Goal: Obtain resource: Download file/media

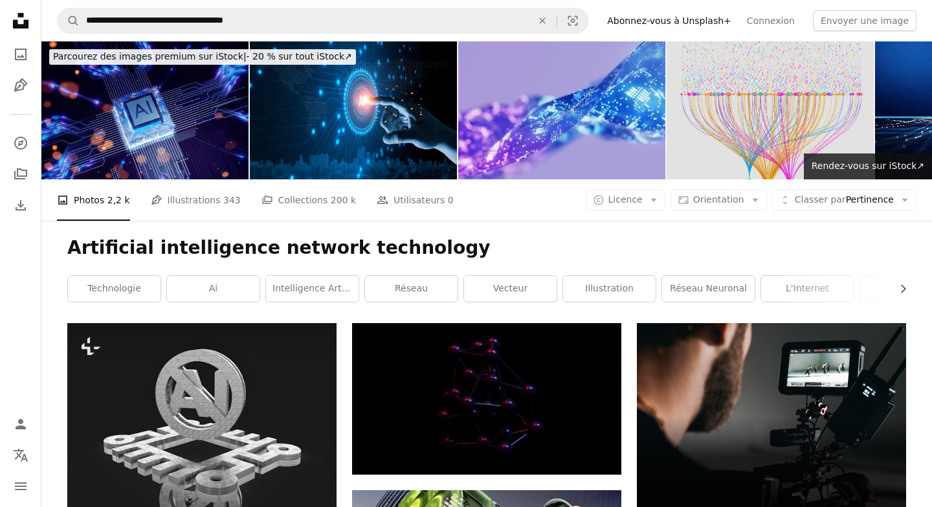
scroll to position [1265, 0]
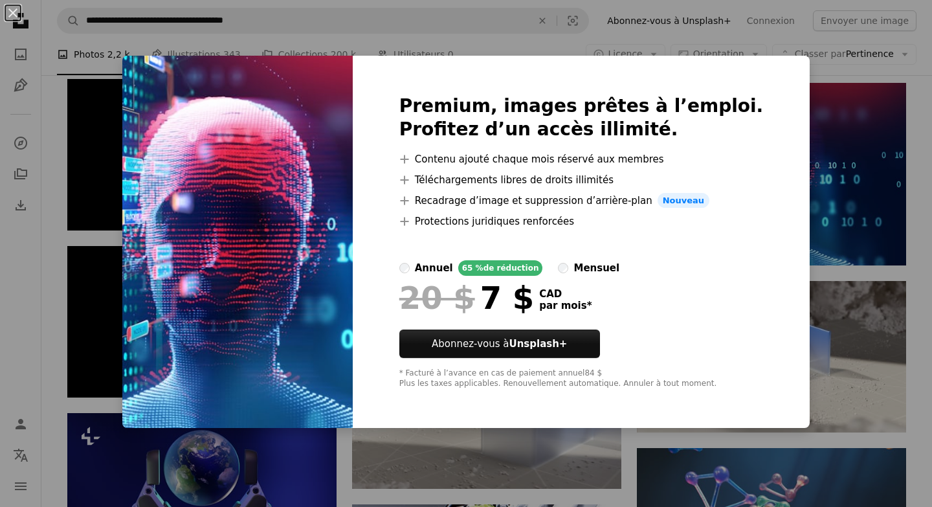
click at [815, 137] on div "An X shape Premium, images prêtes à l’emploi. Profitez d’un accès illimité. A p…" at bounding box center [466, 253] width 932 height 507
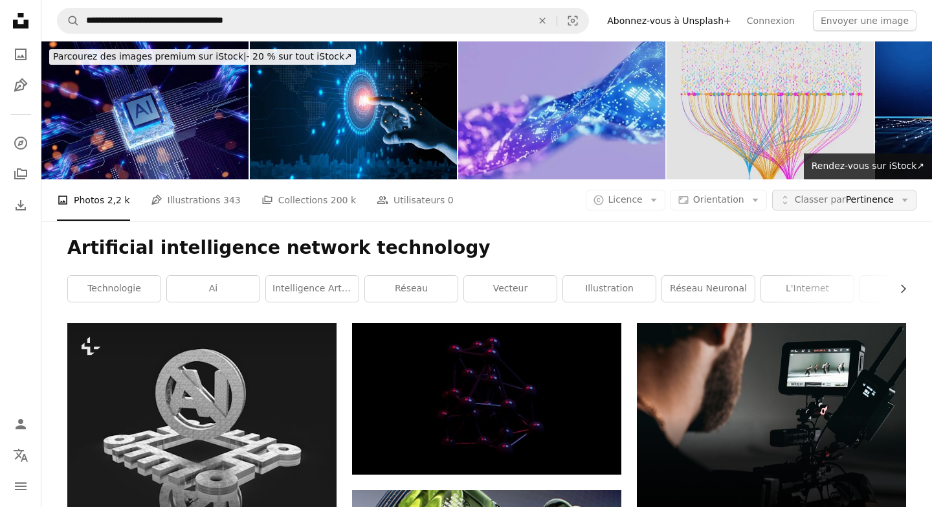
click at [877, 202] on span "Classer par Pertinence" at bounding box center [844, 199] width 99 height 13
click at [241, 287] on link "ai" at bounding box center [213, 289] width 93 height 26
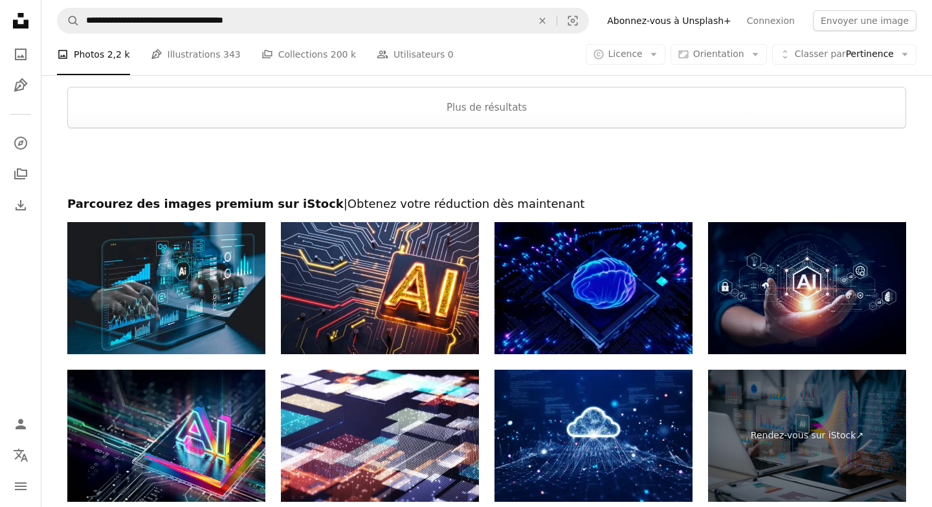
scroll to position [1945, 0]
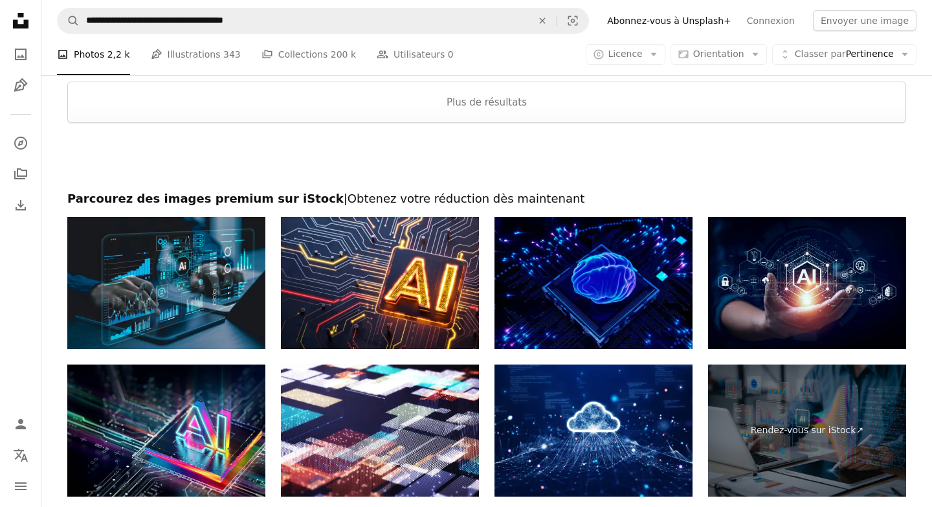
click at [184, 280] on img at bounding box center [166, 283] width 198 height 132
